Goal: Information Seeking & Learning: Find specific fact

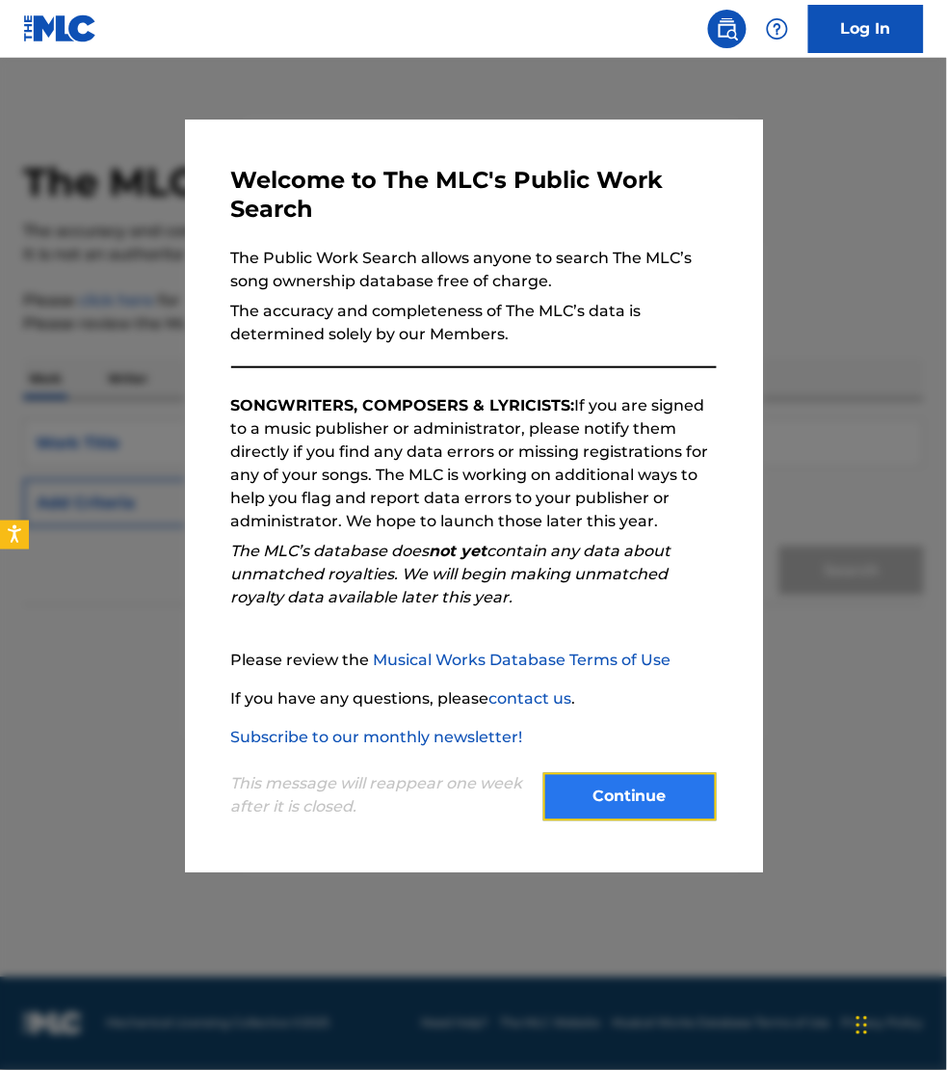
click at [600, 801] on button "Continue" at bounding box center [630, 797] width 173 height 48
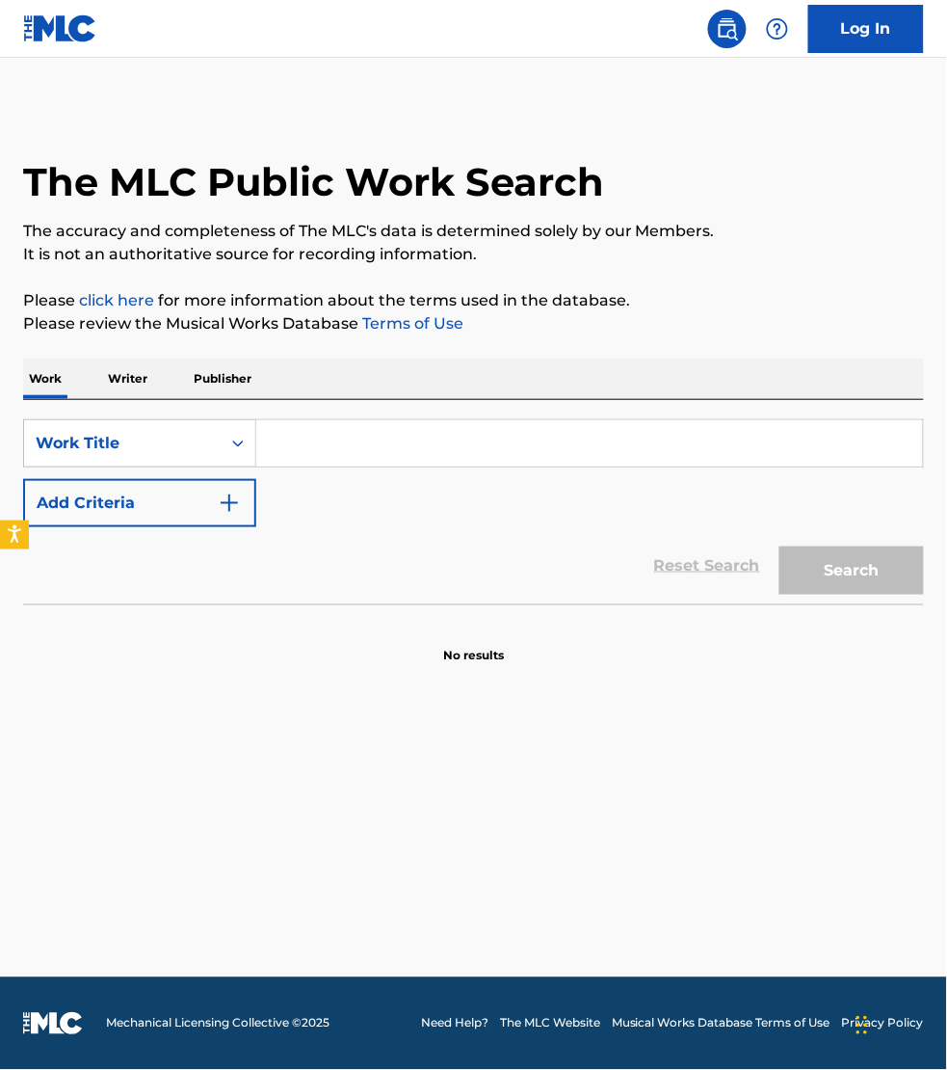
click at [125, 379] on p "Writer" at bounding box center [127, 379] width 51 height 40
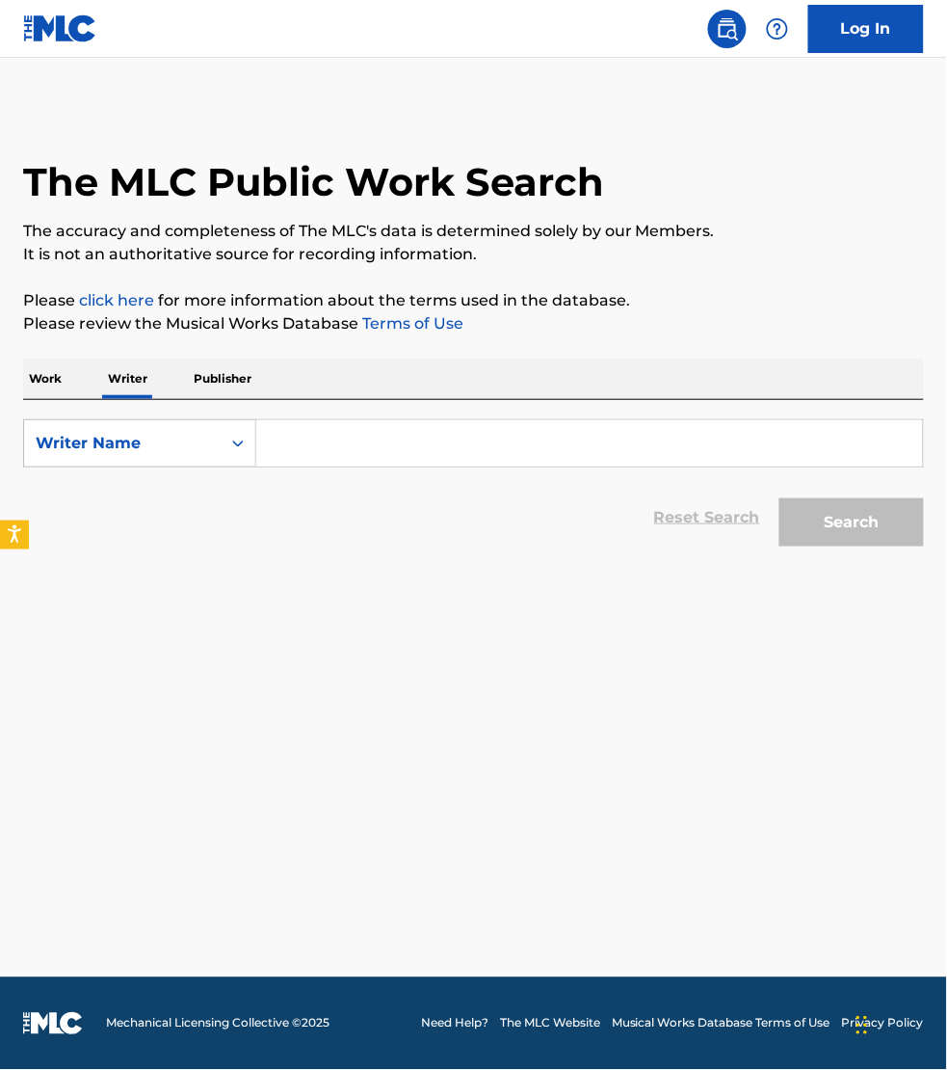
click at [333, 440] on input "Search Form" at bounding box center [589, 443] width 667 height 46
paste input "[PERSON_NAME]"
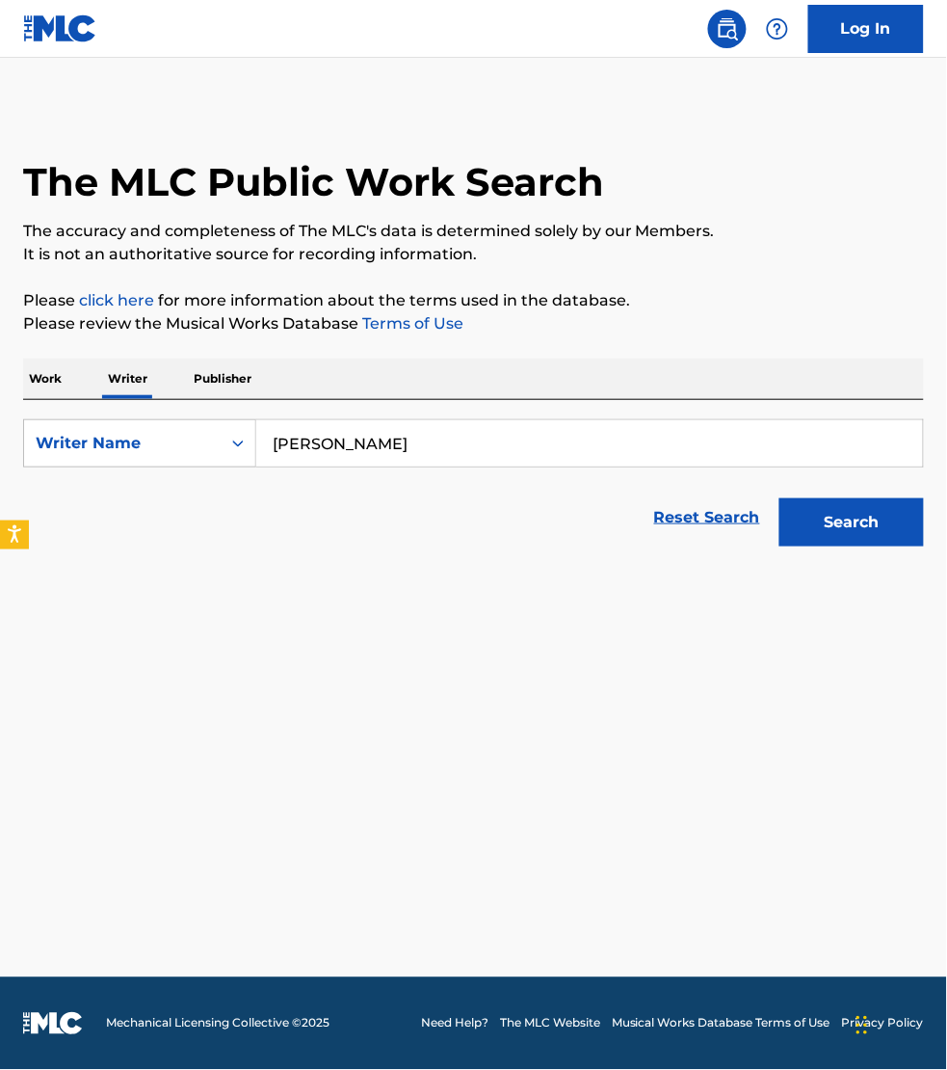
type input "[PERSON_NAME]"
click at [780, 498] on button "Search" at bounding box center [852, 522] width 145 height 48
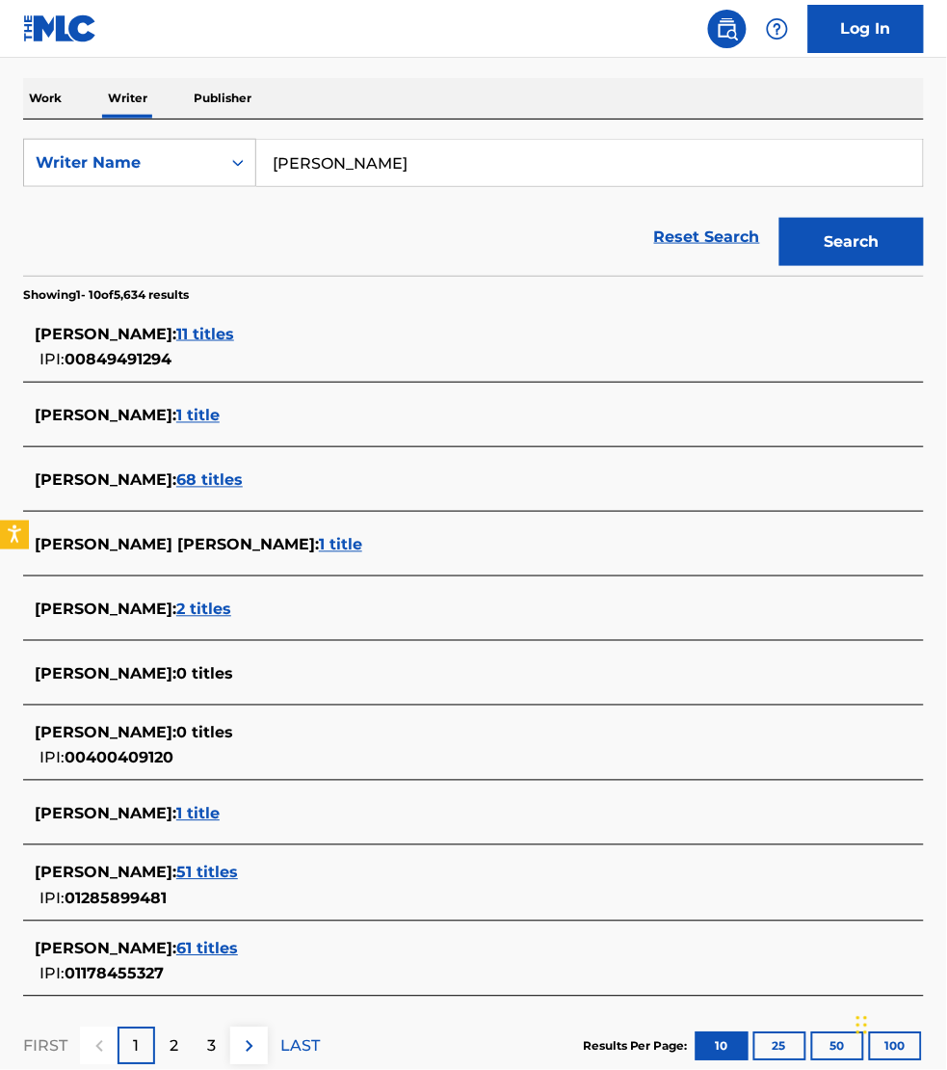
scroll to position [241, 0]
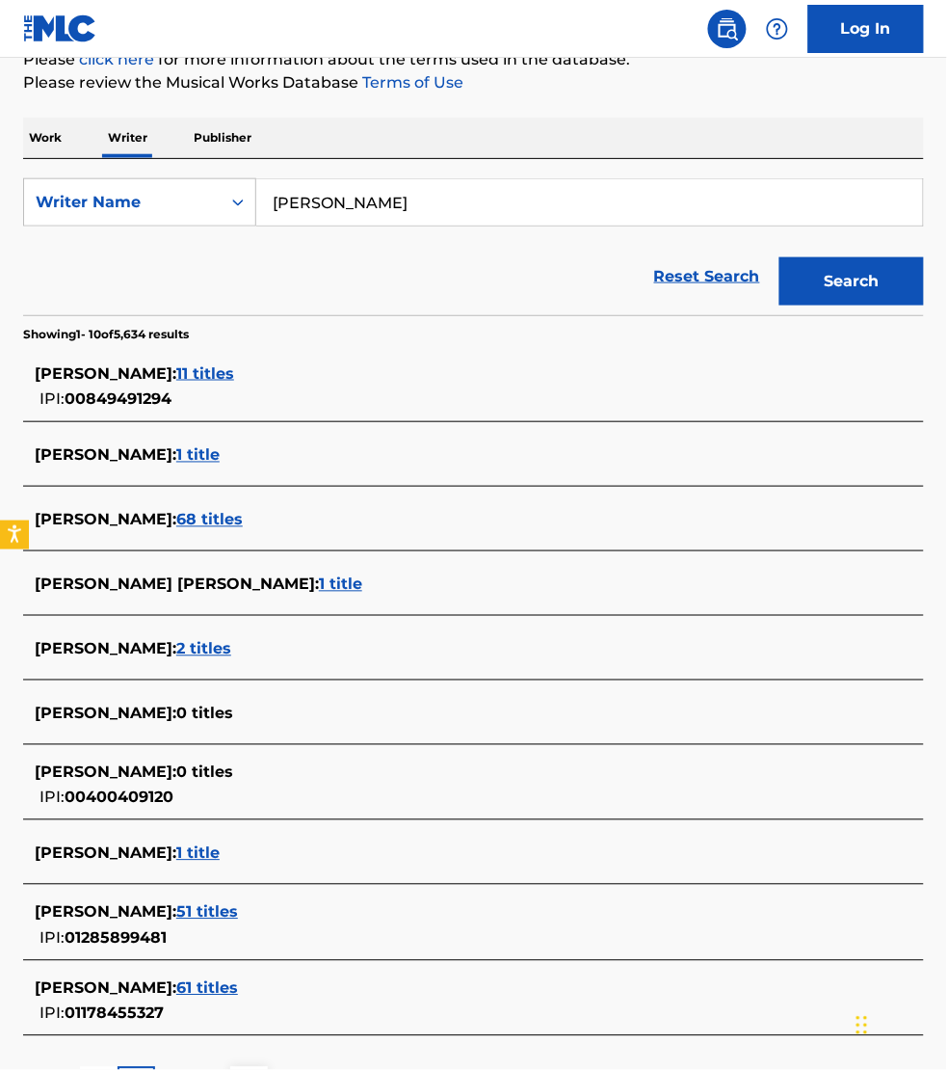
click at [234, 372] on span "11 titles" at bounding box center [205, 373] width 58 height 18
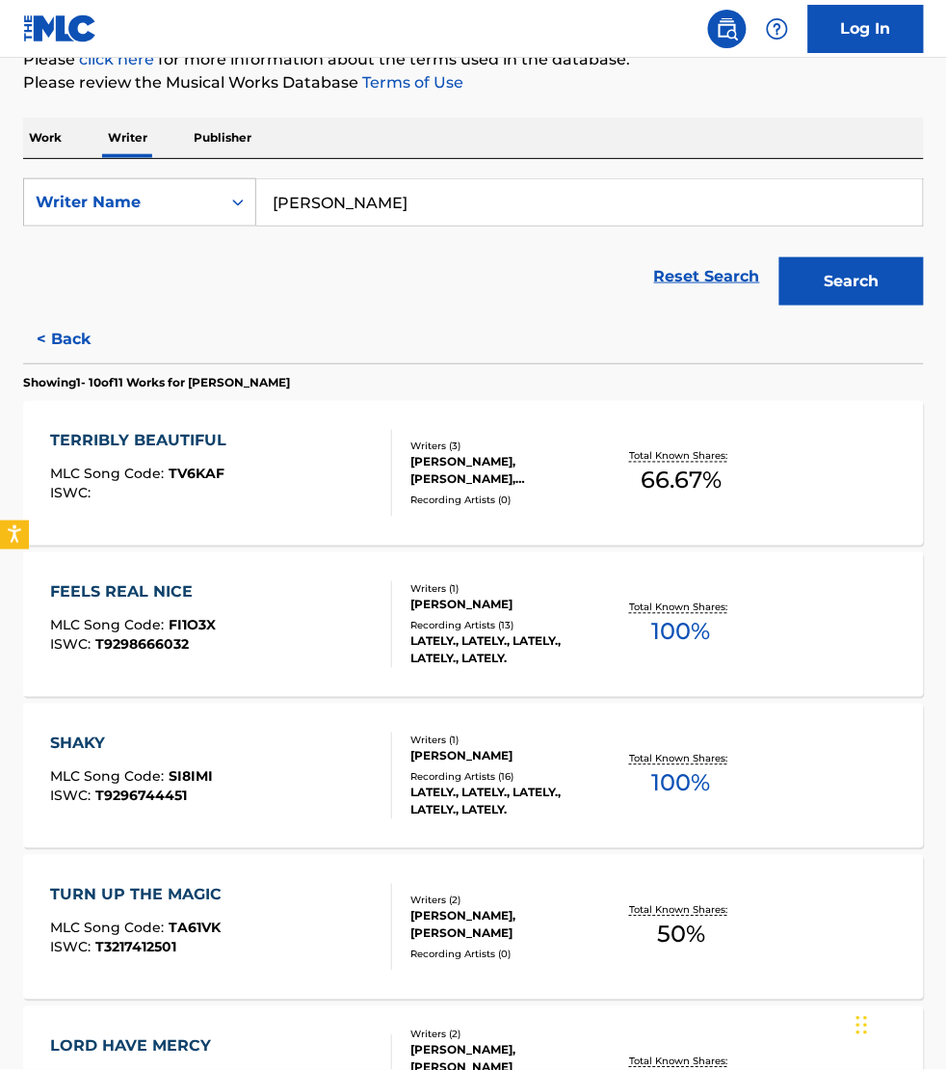
click at [323, 623] on div "FEELS REAL NICE MLC Song Code : FI1O3X ISWC : T9298666032" at bounding box center [221, 624] width 342 height 87
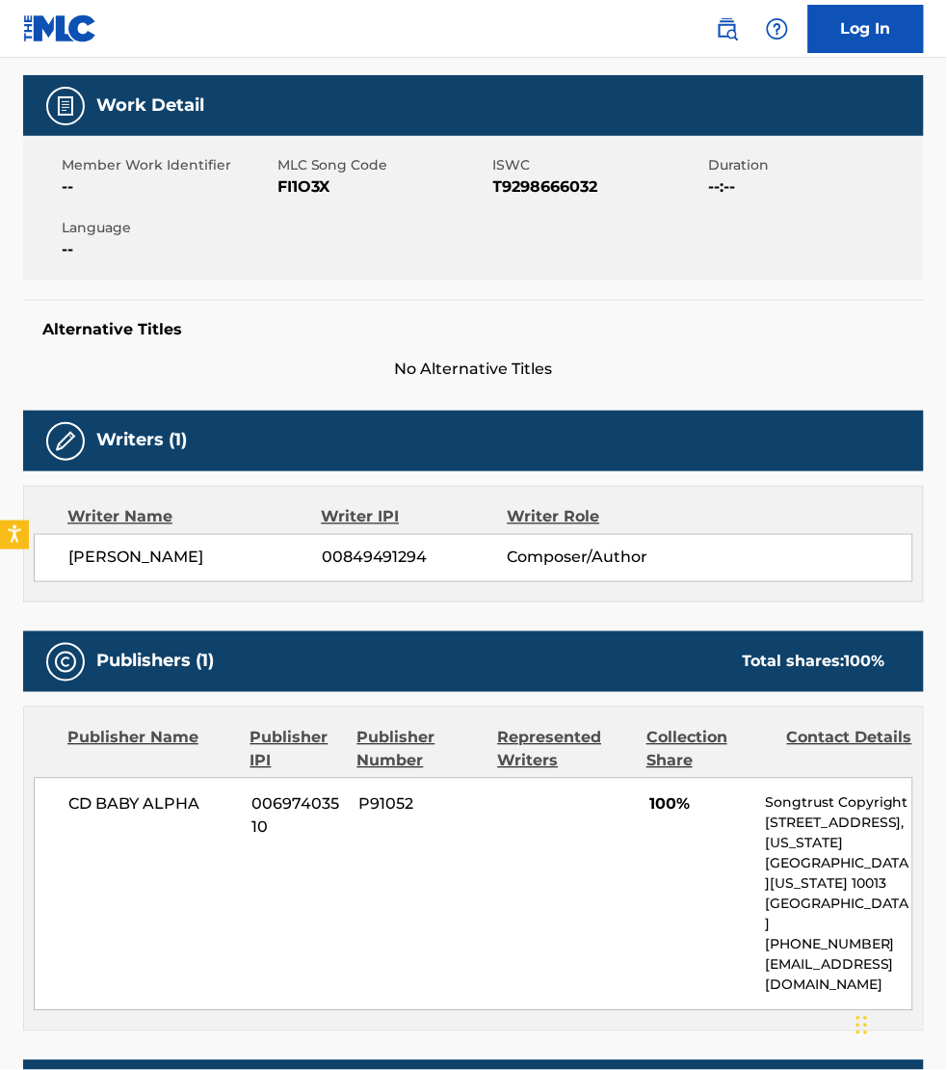
scroll to position [271, 0]
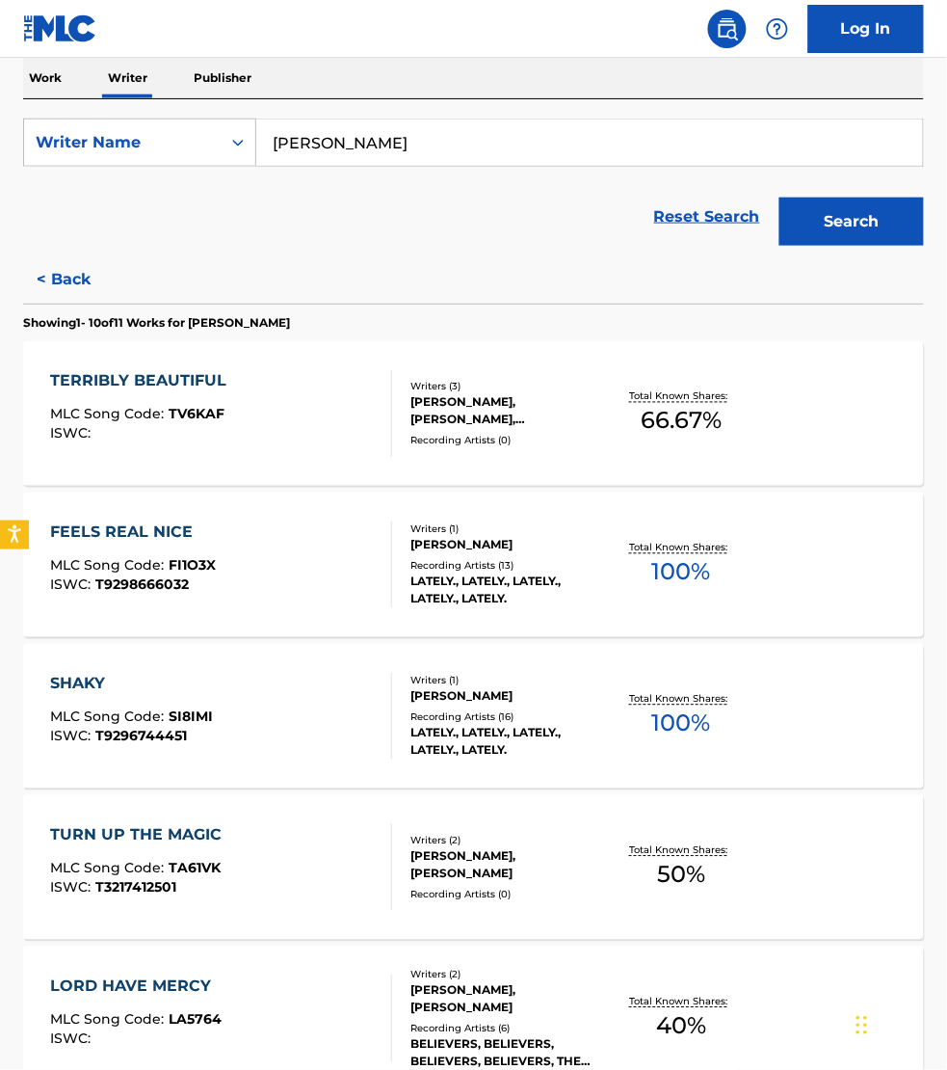
scroll to position [331, 0]
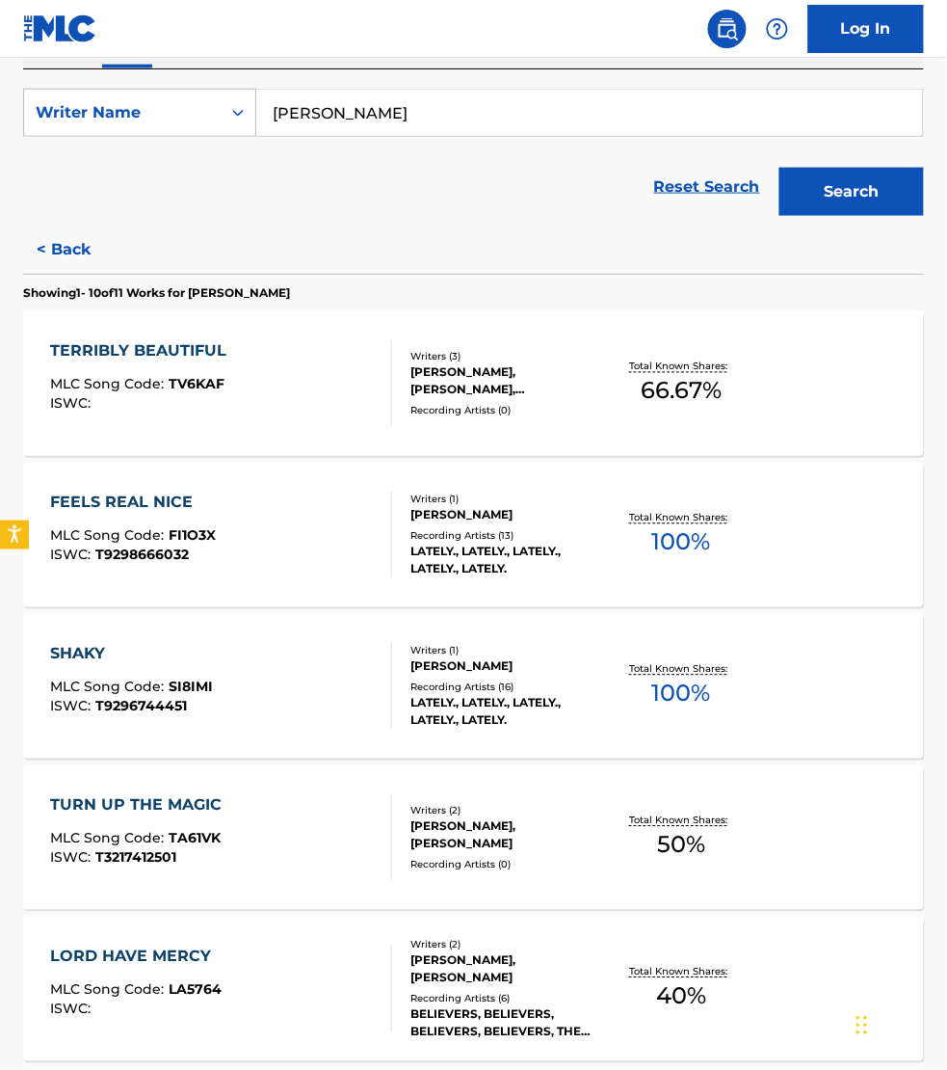
click at [330, 825] on div "TURN UP THE MAGIC MLC Song Code : TA61VK ISWC : T3217412501" at bounding box center [221, 837] width 342 height 87
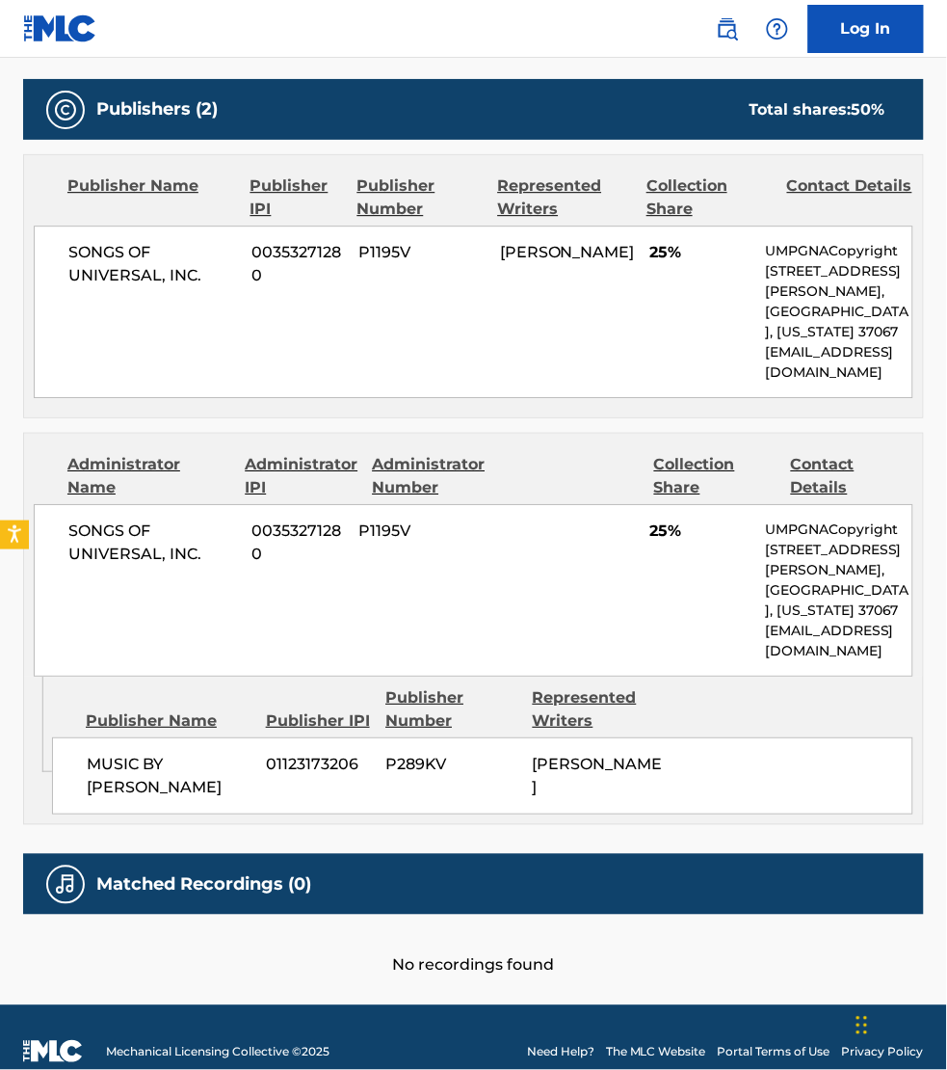
scroll to position [843, 0]
